Goal: Browse casually

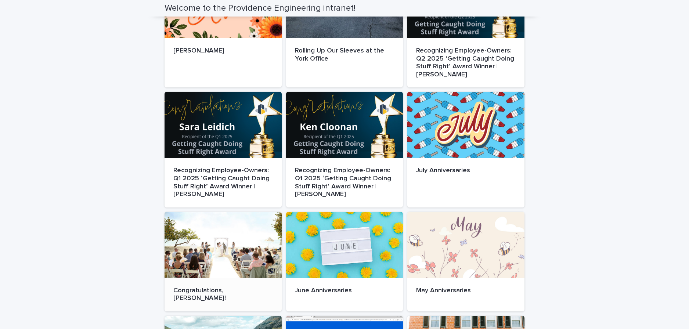
scroll to position [37, 0]
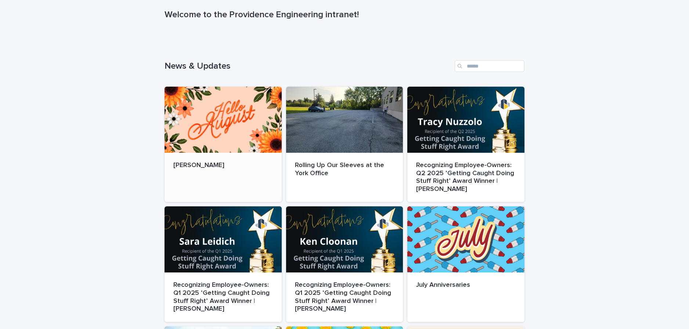
click at [234, 131] on div at bounding box center [223, 120] width 117 height 66
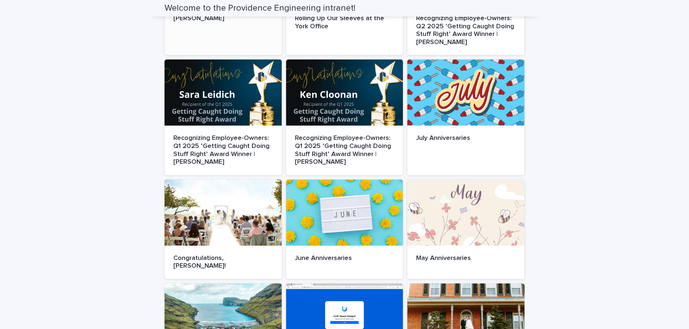
scroll to position [367, 0]
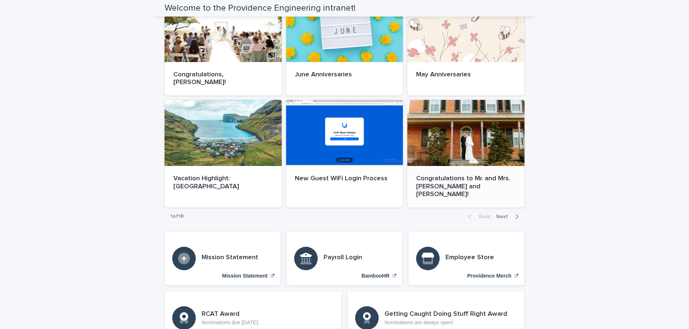
click at [464, 119] on div at bounding box center [465, 133] width 117 height 66
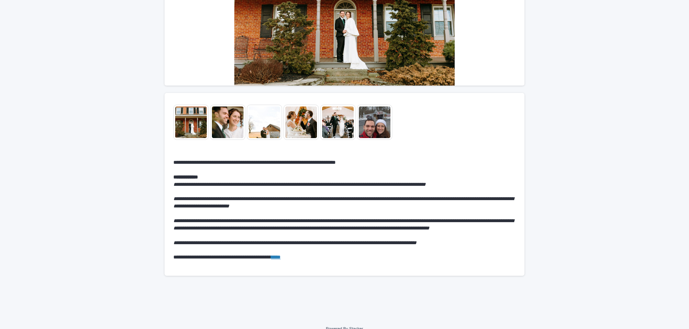
scroll to position [148, 0]
